Goal: Navigation & Orientation: Find specific page/section

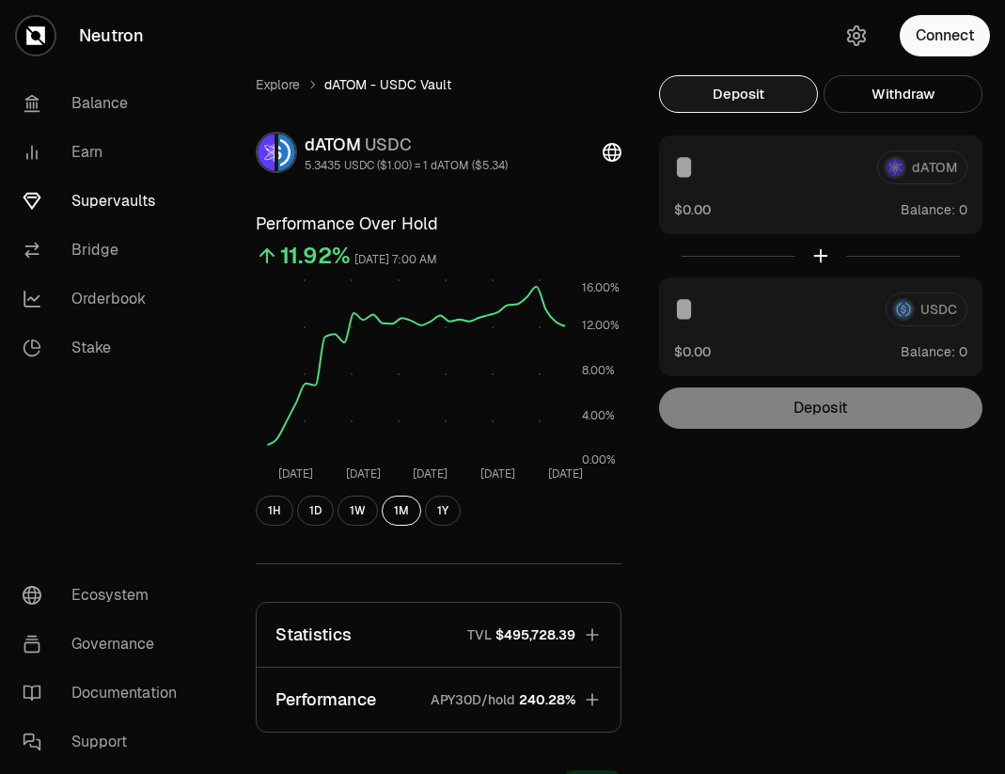
click at [930, 27] on button "Connect" at bounding box center [945, 35] width 90 height 41
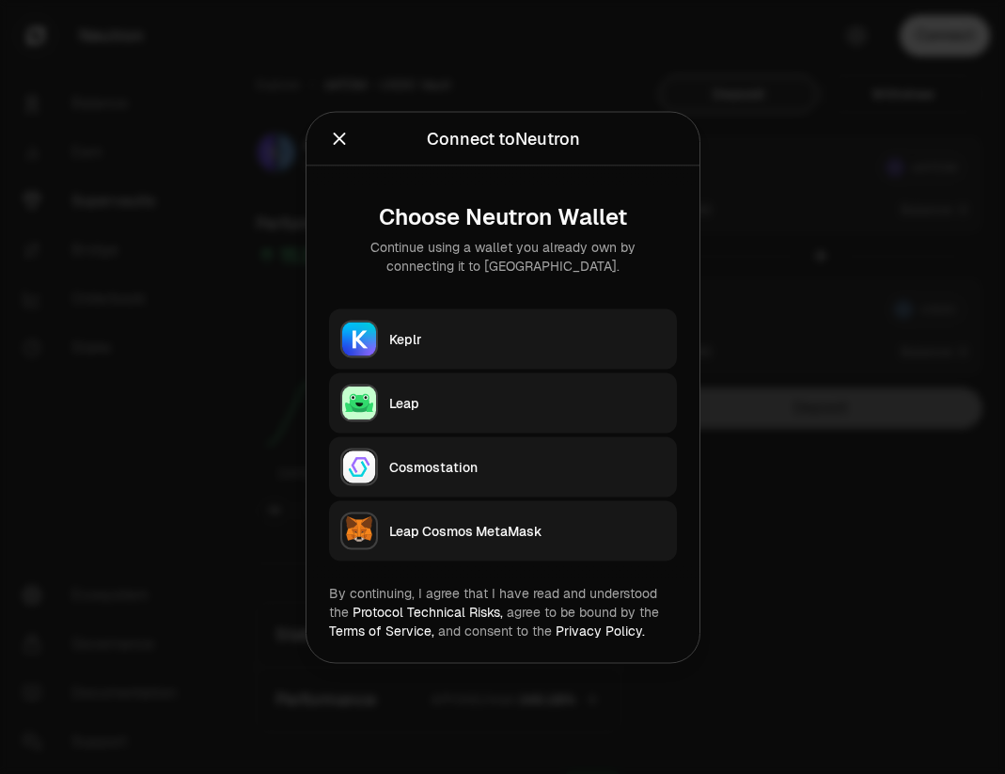
click at [514, 329] on div "Keplr" at bounding box center [527, 338] width 276 height 19
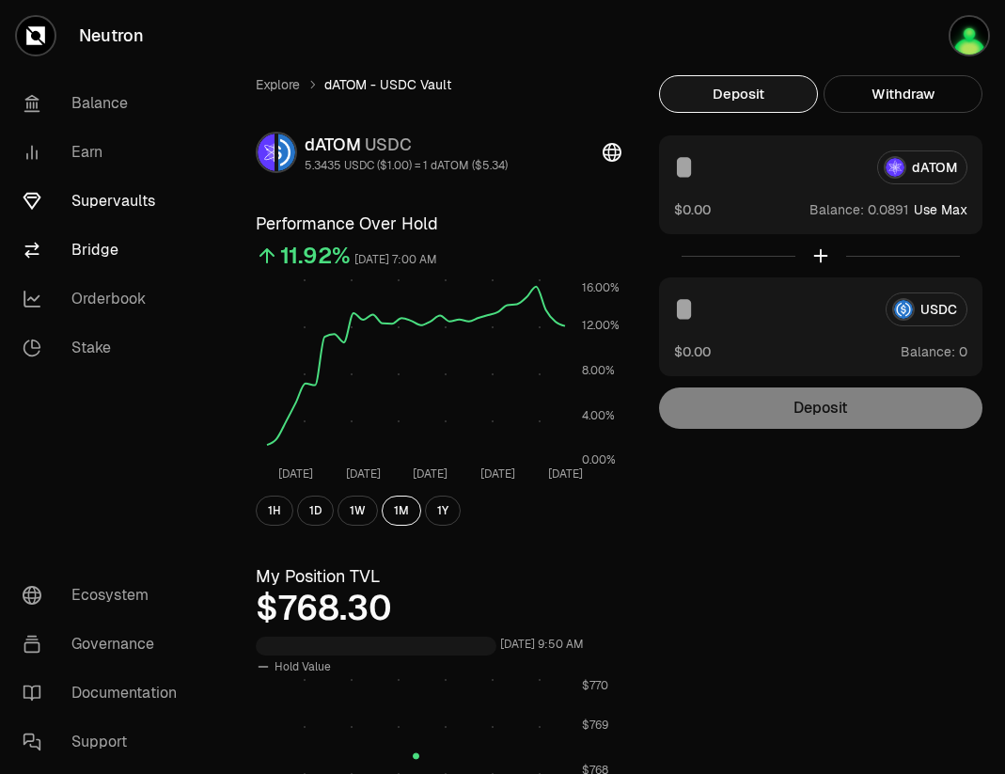
click at [123, 244] on link "Bridge" at bounding box center [106, 250] width 196 height 49
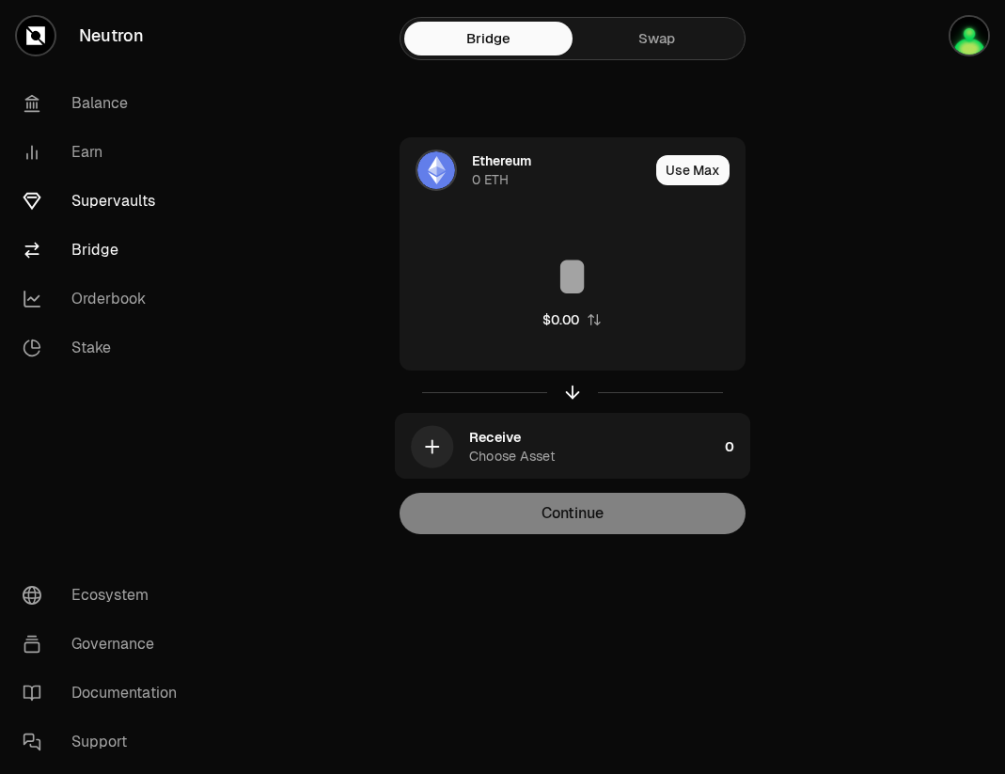
click at [161, 204] on link "Supervaults" at bounding box center [106, 201] width 196 height 49
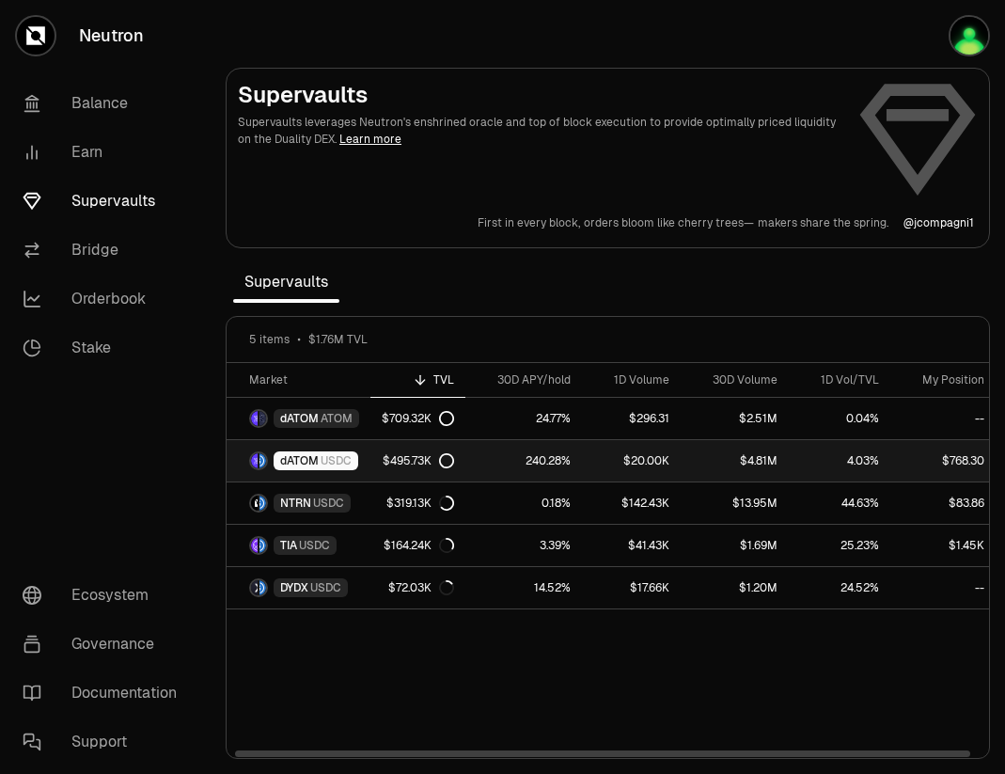
click at [932, 457] on link "$768.30" at bounding box center [948, 460] width 117 height 41
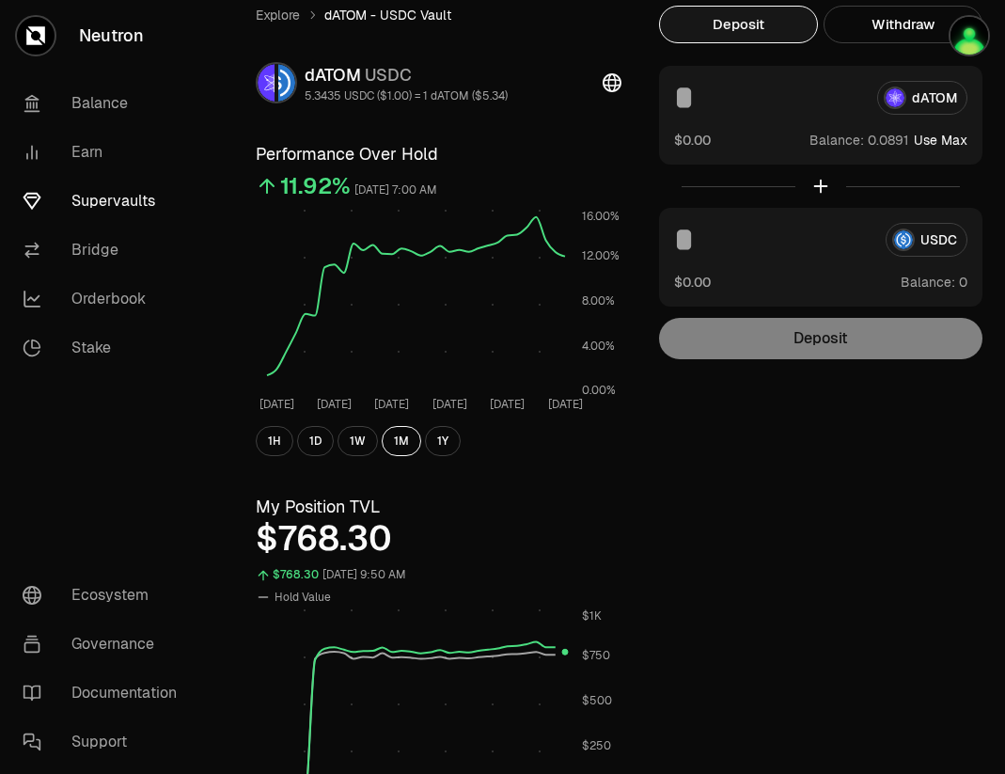
scroll to position [76, 0]
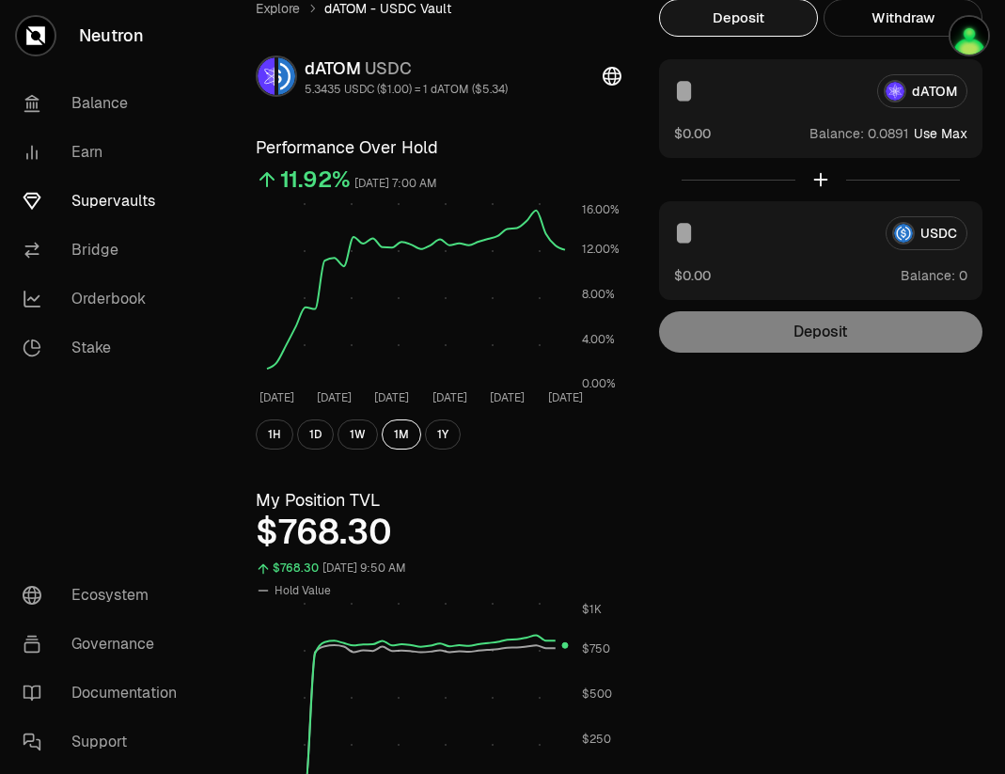
click at [120, 201] on link "Supervaults" at bounding box center [106, 201] width 196 height 49
